Goal: Transaction & Acquisition: Purchase product/service

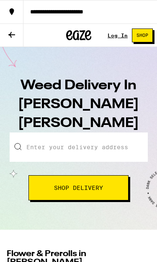
click at [120, 132] on input "Enter your delivery address" at bounding box center [79, 146] width 138 height 29
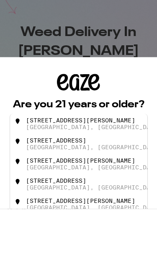
type input "2"
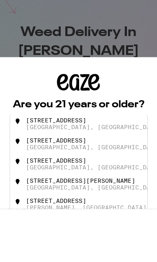
type input "2"
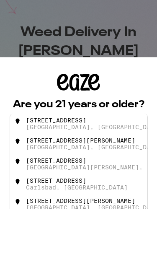
click at [109, 170] on div "[STREET_ADDRESS]" at bounding box center [90, 176] width 131 height 13
type input "[STREET_ADDRESS]"
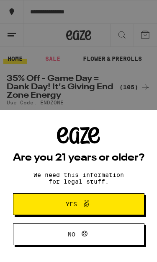
click at [116, 211] on button "Yes" at bounding box center [79, 204] width 132 height 22
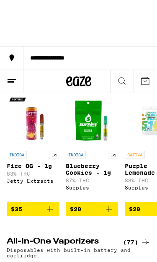
scroll to position [697, 0]
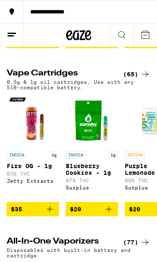
click at [139, 79] on div "(65)" at bounding box center [136, 74] width 27 height 10
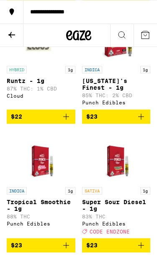
scroll to position [459, 0]
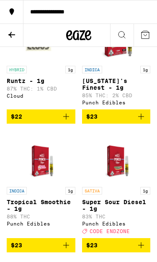
click at [144, 121] on icon "Add to bag" at bounding box center [141, 116] width 10 height 10
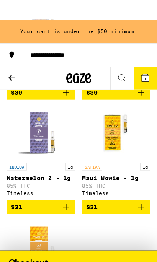
scroll to position [1726, 0]
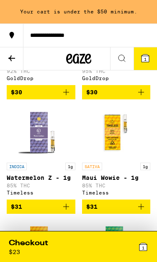
click at [142, 97] on icon "Add to bag" at bounding box center [141, 92] width 10 height 10
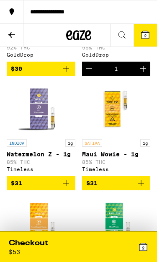
click at [16, 245] on div "Checkout" at bounding box center [28, 243] width 39 height 10
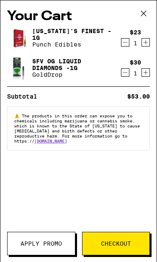
click at [59, 249] on button "Apply Promo" at bounding box center [41, 243] width 68 height 23
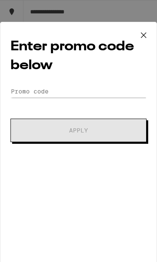
click at [147, 40] on icon at bounding box center [143, 35] width 13 height 13
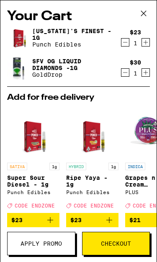
scroll to position [20, 0]
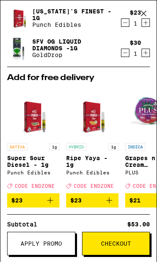
click at [49, 205] on icon "Add to bag" at bounding box center [50, 200] width 10 height 10
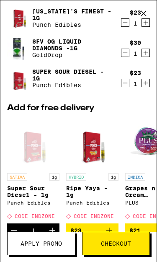
click at [128, 21] on icon "Decrement" at bounding box center [125, 23] width 8 height 10
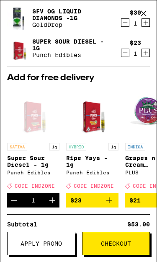
scroll to position [1, 0]
click at [21, 243] on span "Apply Promo" at bounding box center [41, 243] width 41 height 6
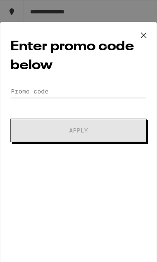
click at [116, 91] on input "Promo Code" at bounding box center [78, 91] width 136 height 13
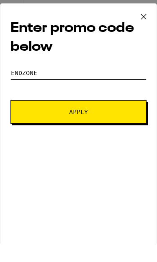
type input "EnDzone"
click at [120, 144] on div "Enter promo code below Promo Code EnDzone Apply" at bounding box center [78, 146] width 157 height 249
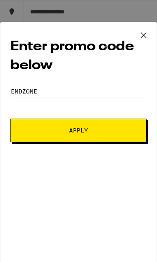
click at [112, 129] on button "Apply" at bounding box center [78, 130] width 136 height 23
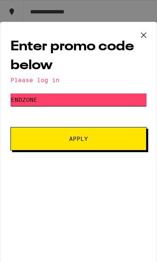
click at [109, 100] on input "EnDzone" at bounding box center [78, 99] width 136 height 13
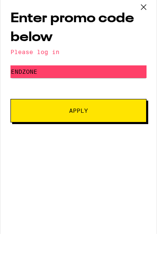
click at [150, 29] on icon at bounding box center [143, 35] width 13 height 13
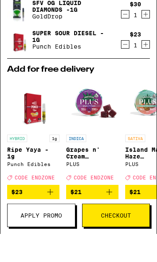
scroll to position [1726, 0]
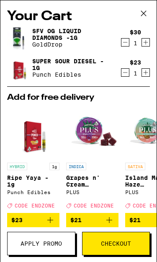
click at [127, 246] on span "Checkout" at bounding box center [116, 243] width 30 height 6
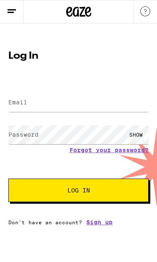
click at [103, 225] on link "Sign up" at bounding box center [99, 222] width 26 height 7
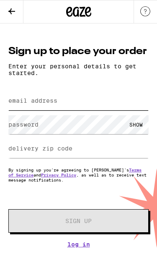
click at [119, 105] on input "email address" at bounding box center [78, 100] width 140 height 19
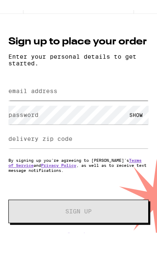
type input "[EMAIL_ADDRESS][DOMAIN_NAME]"
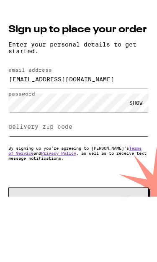
click at [126, 139] on input "delivery zip code" at bounding box center [78, 148] width 140 height 19
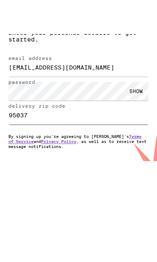
type input "95037"
click at [125, 209] on button "Sign Up" at bounding box center [78, 220] width 140 height 23
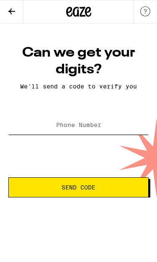
click at [118, 127] on input "Phone Number" at bounding box center [78, 125] width 140 height 19
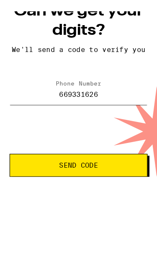
type input "[PHONE_NUMBER]"
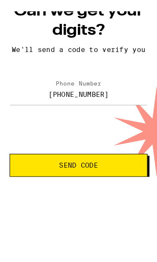
click at [116, 184] on span "Send Code" at bounding box center [68, 187] width 106 height 6
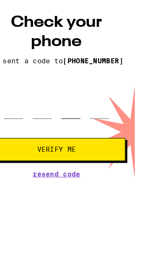
click at [80, 113] on input "tel" at bounding box center [81, 125] width 17 height 24
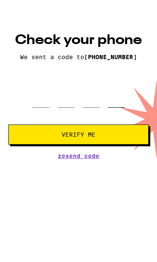
type input "0"
type input "2"
click at [78, 137] on button "Verify Me" at bounding box center [78, 147] width 140 height 20
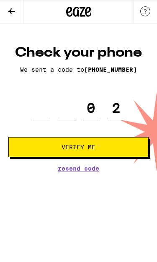
click at [70, 109] on input "tel" at bounding box center [66, 108] width 17 height 24
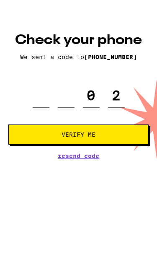
click at [116, 144] on span "Verify Me" at bounding box center [78, 147] width 126 height 6
click at [113, 96] on input "2" at bounding box center [116, 108] width 17 height 24
click at [99, 96] on input "0" at bounding box center [91, 108] width 17 height 24
click at [101, 96] on div "0 2" at bounding box center [79, 108] width 92 height 24
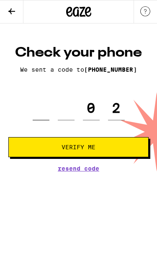
click at [34, 113] on input "tel" at bounding box center [41, 108] width 17 height 24
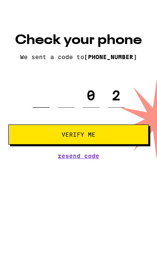
type input "0"
type input "2"
click at [95, 96] on input "tel" at bounding box center [91, 108] width 17 height 24
type input "4"
type input "9"
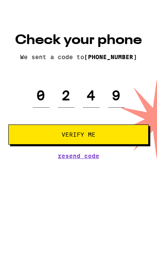
click at [123, 137] on button "Verify Me" at bounding box center [78, 147] width 140 height 20
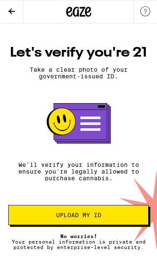
click at [88, 218] on span "Upload my ID" at bounding box center [78, 215] width 45 height 6
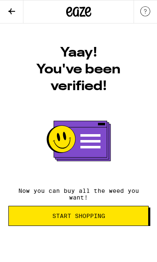
click at [103, 219] on span "Start Shopping" at bounding box center [78, 216] width 53 height 6
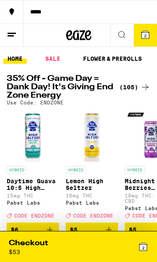
click at [43, 235] on div "Checkout $ 53 2" at bounding box center [79, 247] width 152 height 30
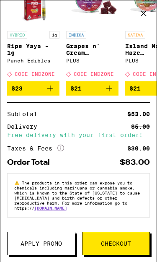
scroll to position [142, 0]
click at [140, 147] on div "$30.00" at bounding box center [138, 148] width 23 height 6
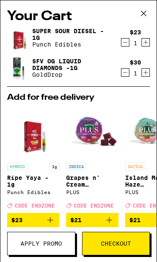
scroll to position [0, 0]
click at [126, 73] on icon "Decrement" at bounding box center [125, 72] width 8 height 10
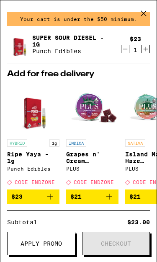
scroll to position [0, 0]
click at [54, 201] on icon "Add to bag" at bounding box center [50, 196] width 10 height 10
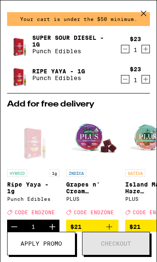
scroll to position [1, 0]
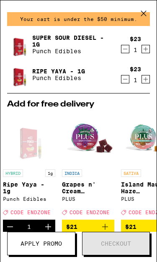
click at [148, 15] on icon at bounding box center [143, 13] width 13 height 13
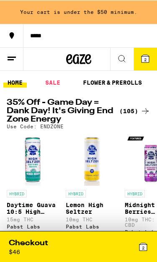
click at [8, 59] on line at bounding box center [11, 59] width 6 height 0
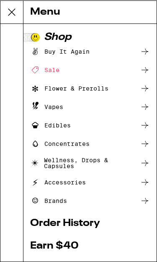
click at [96, 144] on div "Concentrates" at bounding box center [90, 143] width 120 height 10
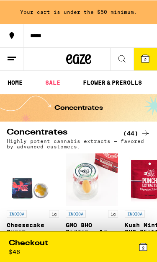
scroll to position [0, 21]
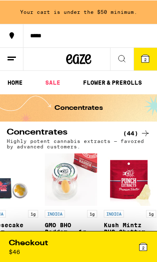
click at [11, 57] on icon at bounding box center [12, 58] width 10 height 10
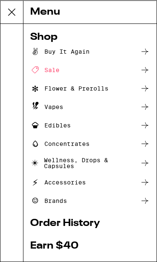
click at [42, 110] on div "Vapes" at bounding box center [46, 106] width 33 height 10
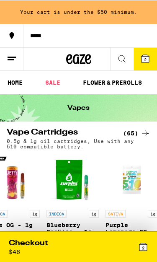
scroll to position [0, 20]
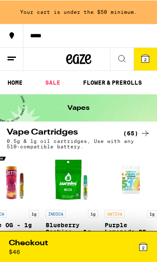
click at [48, 243] on div "Checkout" at bounding box center [28, 242] width 39 height 10
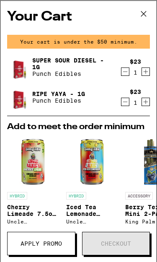
click at [148, 15] on icon at bounding box center [143, 13] width 13 height 13
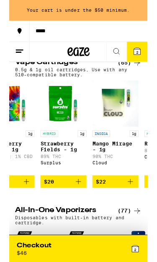
scroll to position [0, 207]
click at [86, 213] on button "$20" at bounding box center [62, 206] width 52 height 14
